Goal: Information Seeking & Learning: Check status

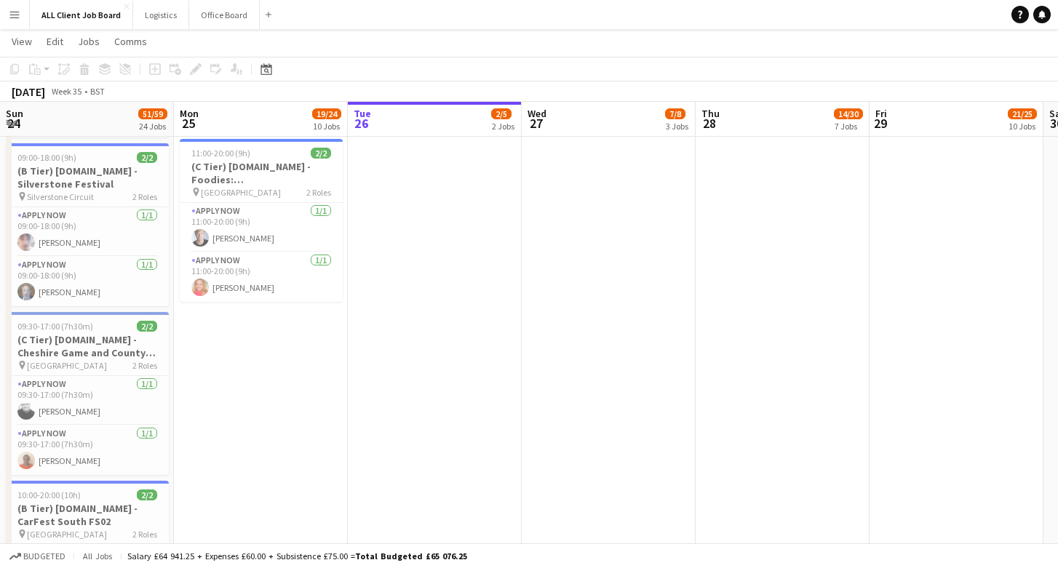
scroll to position [0, 476]
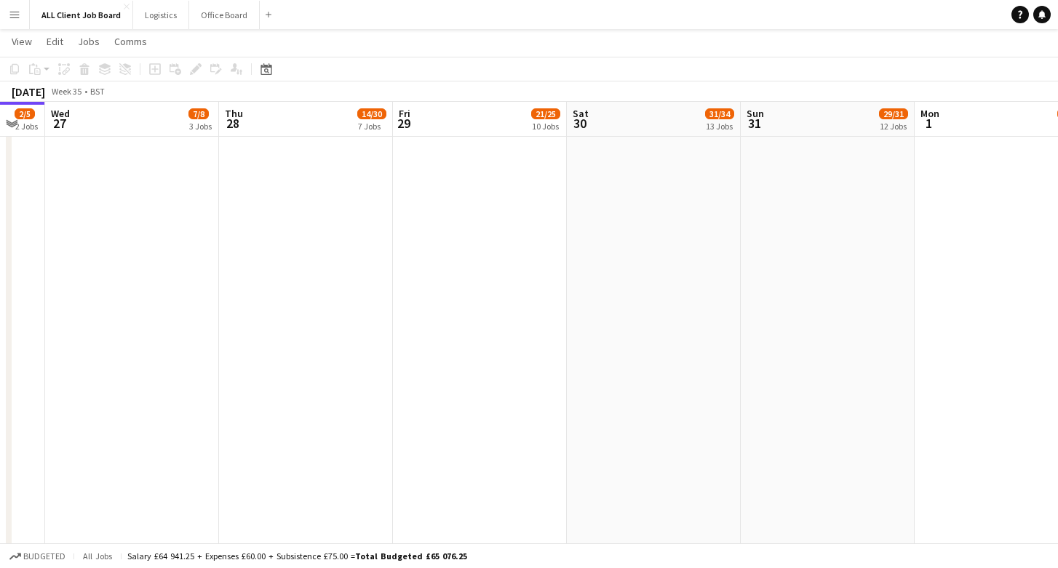
click at [131, 106] on app-board-header-date "Wed 27 7/8 3 Jobs" at bounding box center [132, 119] width 174 height 35
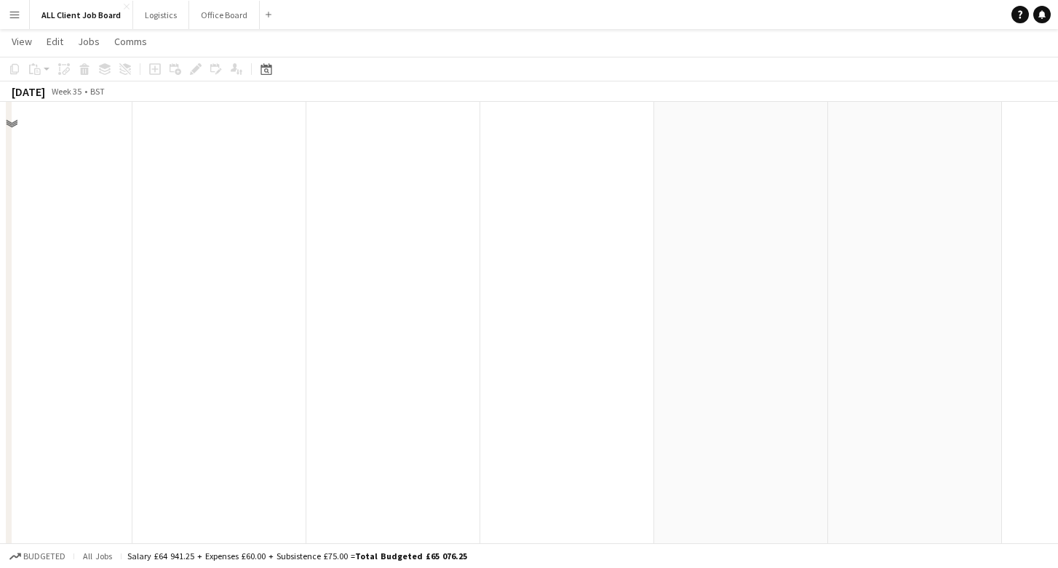
scroll to position [4287, 0]
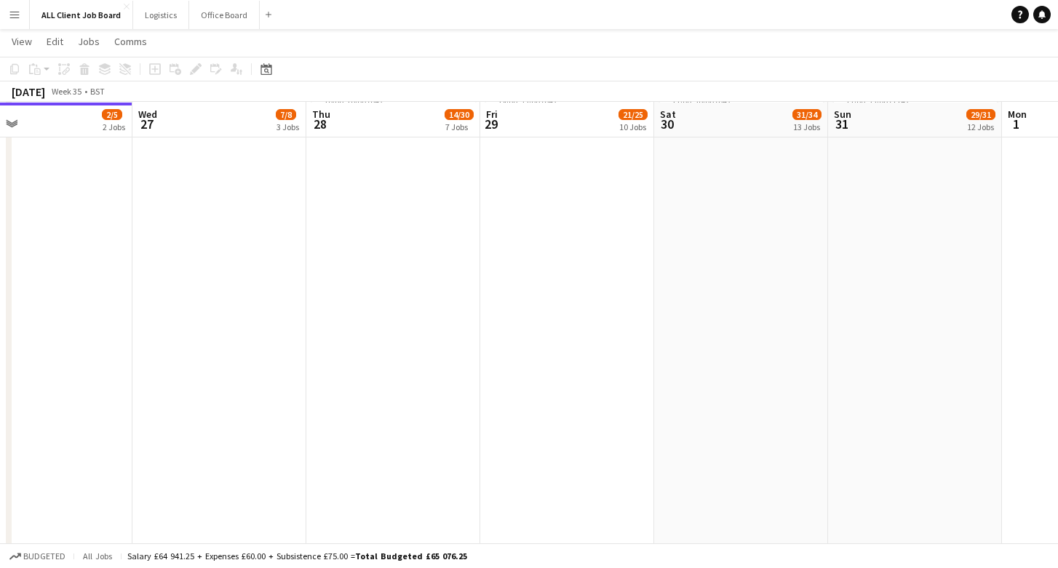
click at [193, 100] on div "[DATE] Week 35 • BST" at bounding box center [529, 91] width 1058 height 20
click at [200, 128] on app-board-header-date "Wed 27 7/8 3 Jobs" at bounding box center [219, 120] width 174 height 35
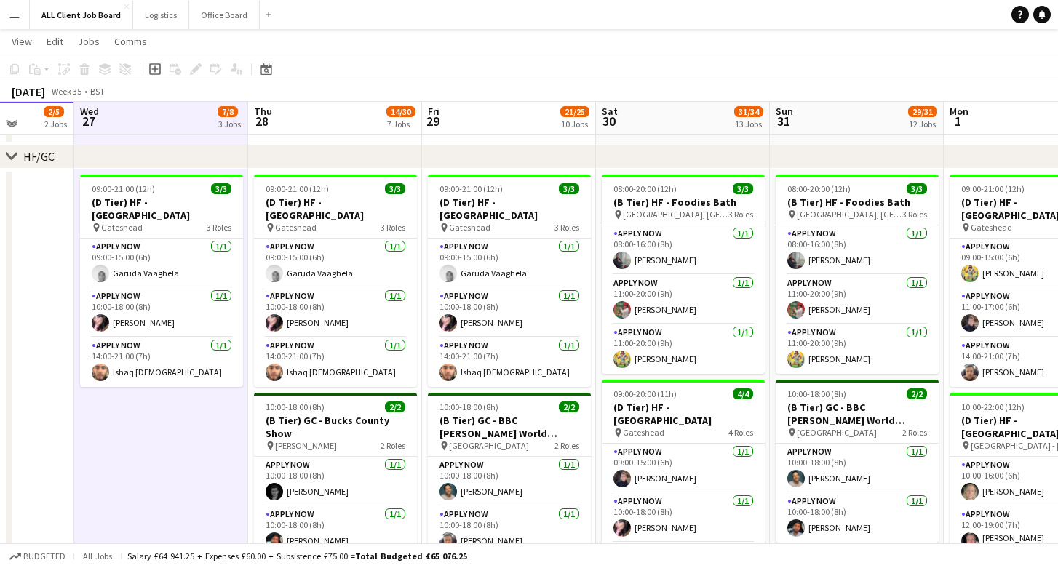
scroll to position [214, 0]
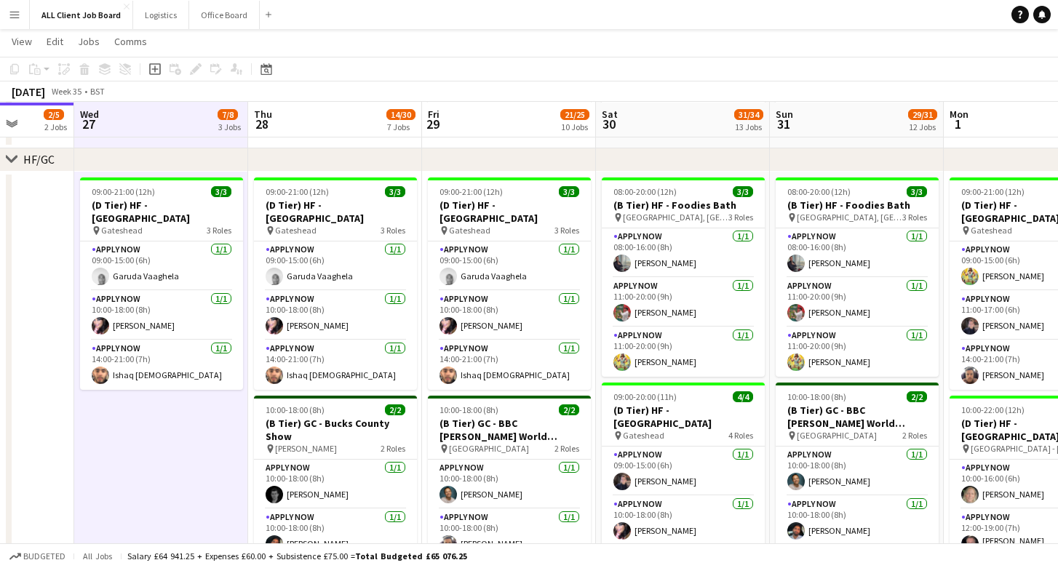
click at [188, 125] on app-board-header-date "Wed 27 7/8 3 Jobs" at bounding box center [161, 120] width 174 height 35
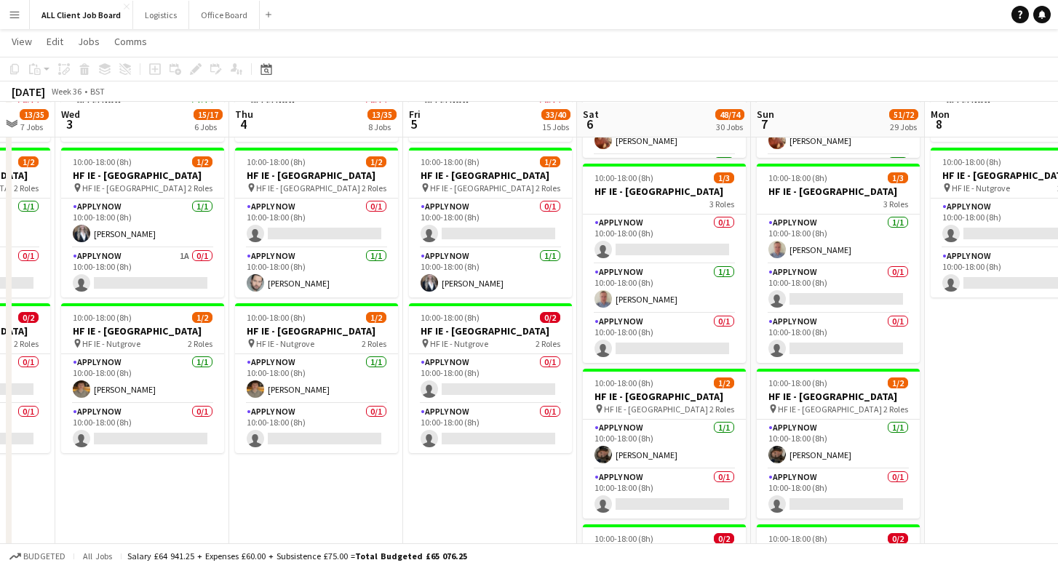
scroll to position [0, 645]
